Goal: Task Accomplishment & Management: Use online tool/utility

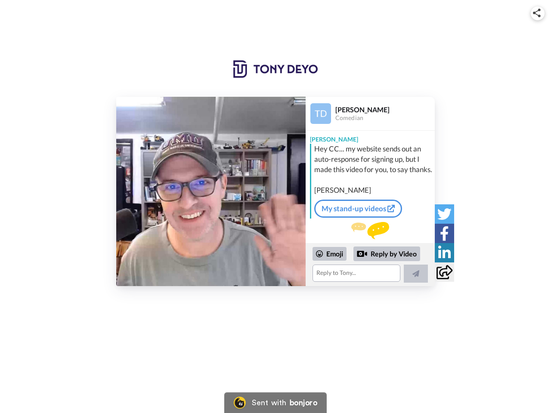
click at [538, 13] on img at bounding box center [537, 13] width 8 height 9
click at [211, 192] on div "Embed Video Copy embed code Share URL Copy URL Social" at bounding box center [275, 211] width 151 height 149
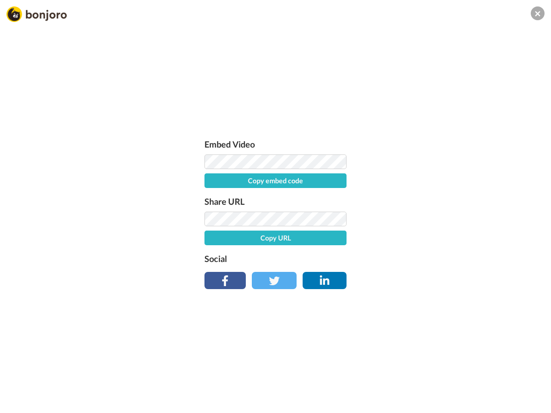
click at [370, 265] on div "Embed Video Copy embed code Share URL Copy URL Social" at bounding box center [275, 252] width 551 height 413
click at [330, 254] on label "Social" at bounding box center [275, 259] width 142 height 14
click at [387, 254] on div "Embed Video Copy embed code Share URL Copy URL Social" at bounding box center [275, 252] width 551 height 413
click at [416, 274] on div "Embed Video Copy embed code Share URL Copy URL Social" at bounding box center [275, 252] width 551 height 413
click at [444, 214] on div "Embed Video Copy embed code Share URL Copy URL Social" at bounding box center [275, 252] width 551 height 413
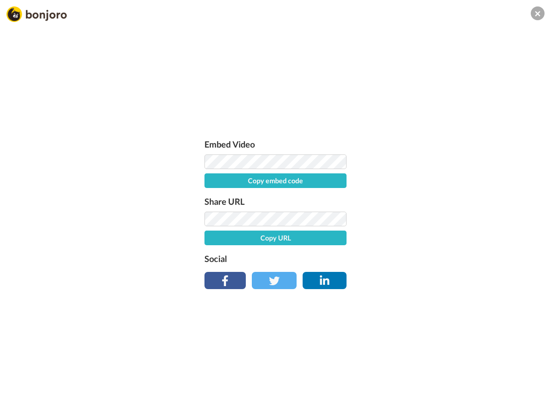
click at [444, 233] on div "Embed Video Copy embed code Share URL Copy URL Social" at bounding box center [275, 252] width 551 height 413
click at [444, 253] on div "Embed Video Copy embed code Share URL Copy URL Social" at bounding box center [275, 252] width 551 height 413
click at [444, 272] on div "Embed Video Copy embed code Share URL Copy URL Social" at bounding box center [275, 252] width 551 height 413
